Goal: Transaction & Acquisition: Purchase product/service

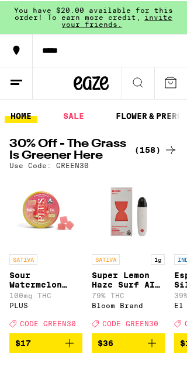
click at [156, 149] on div "(158)" at bounding box center [156, 149] width 43 height 14
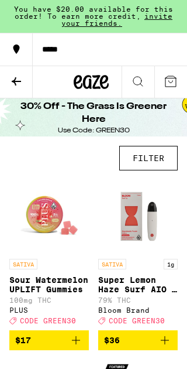
click at [20, 88] on button at bounding box center [16, 82] width 33 height 32
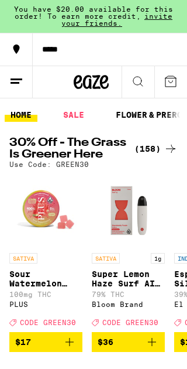
scroll to position [0, 271]
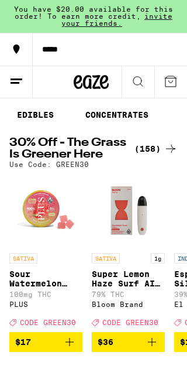
click at [125, 114] on link "CONCENTRATES" at bounding box center [117, 115] width 75 height 14
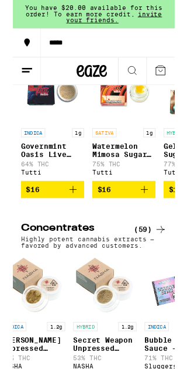
scroll to position [124, 0]
